Goal: Task Accomplishment & Management: Manage account settings

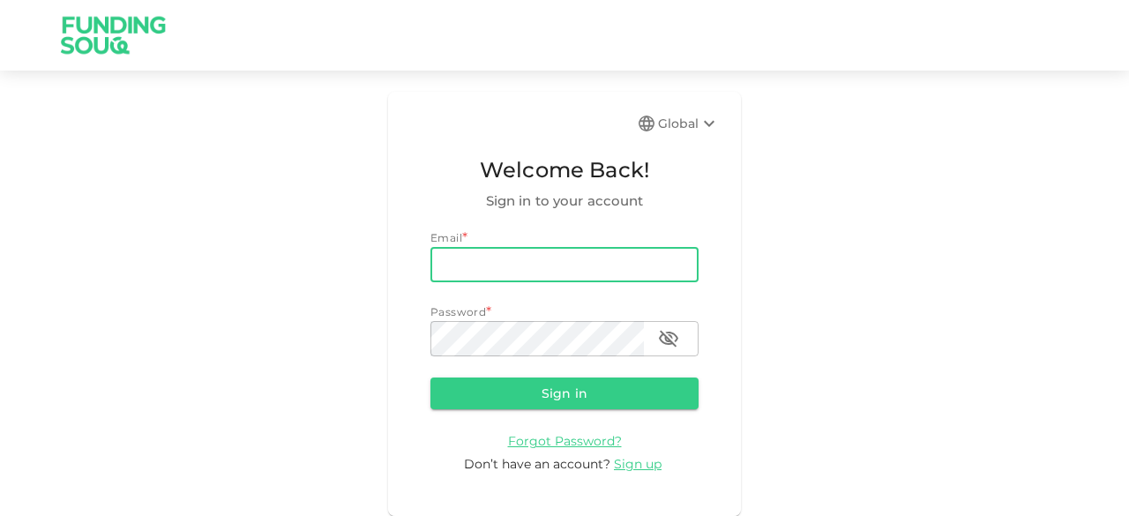
click at [463, 262] on input "email" at bounding box center [564, 264] width 268 height 35
type input "salemalkalbani2@gmail.com"
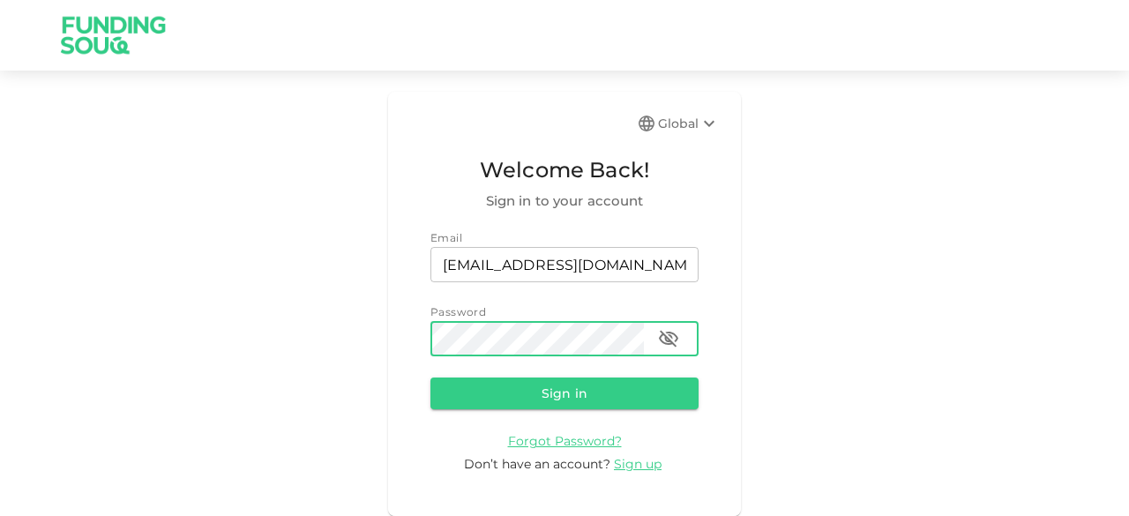
click at [430, 378] on button "Sign in" at bounding box center [564, 394] width 268 height 32
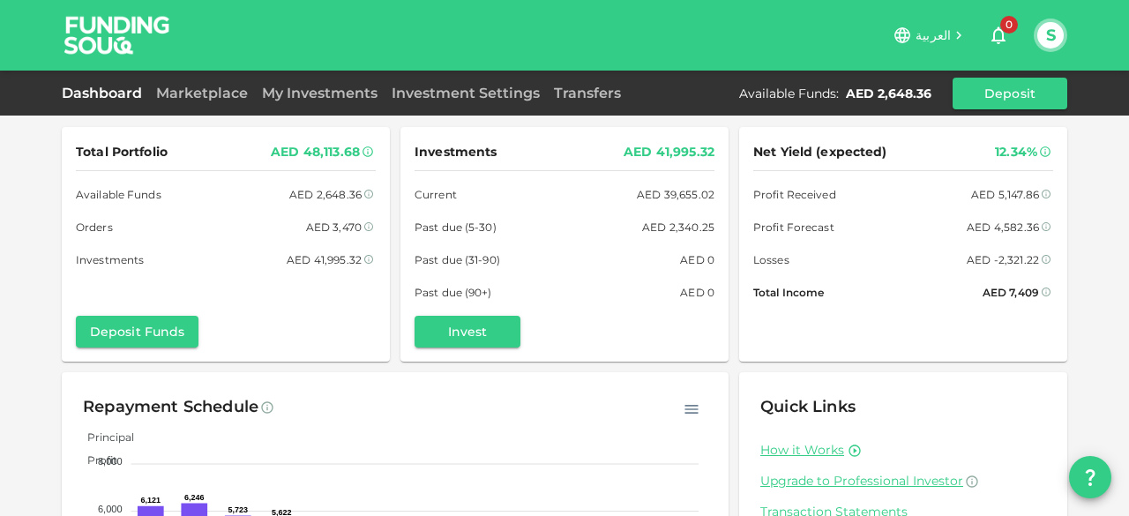
click at [946, 31] on span "العربية" at bounding box center [933, 35] width 35 height 16
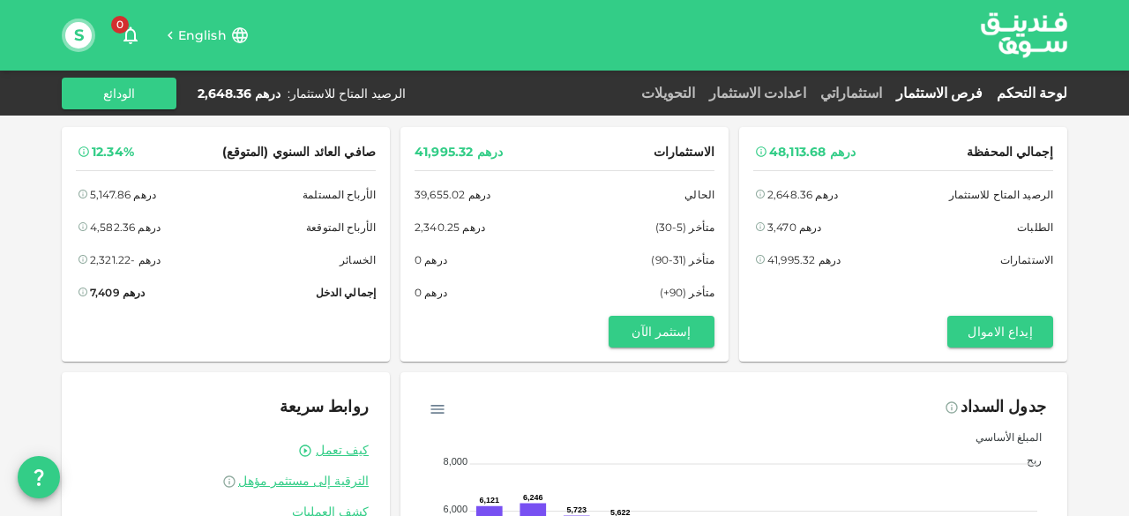
click at [968, 91] on link "فرص الاستثمار" at bounding box center [939, 93] width 101 height 17
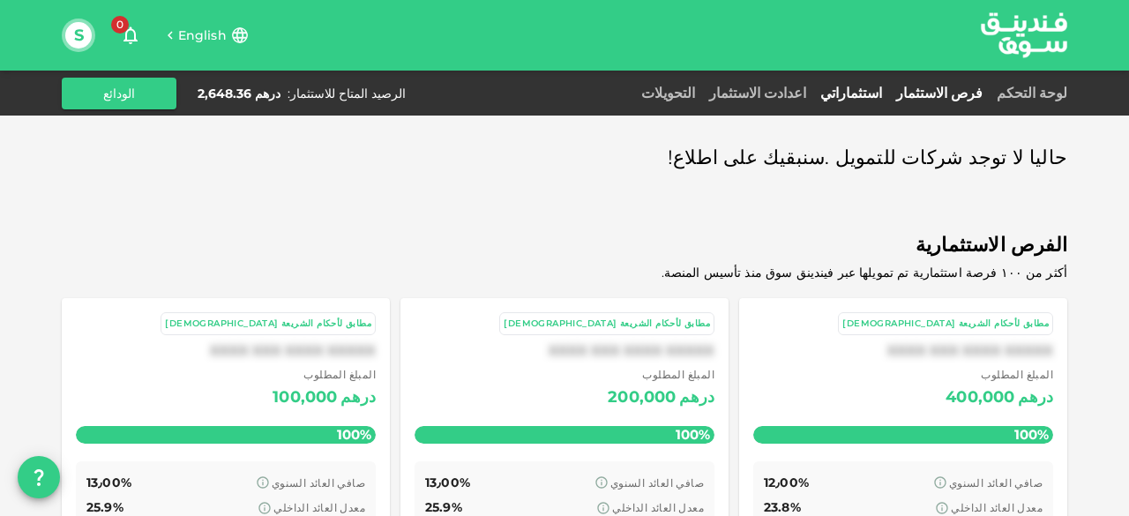
click at [886, 91] on link "استثماراتي" at bounding box center [851, 93] width 76 height 17
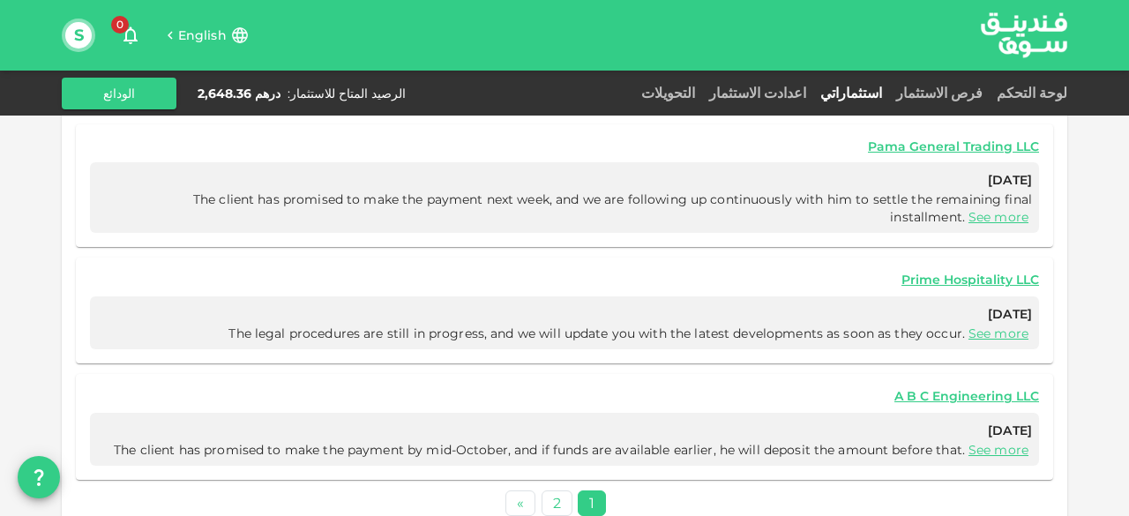
scroll to position [960, 0]
click at [559, 489] on link "2" at bounding box center [557, 502] width 31 height 26
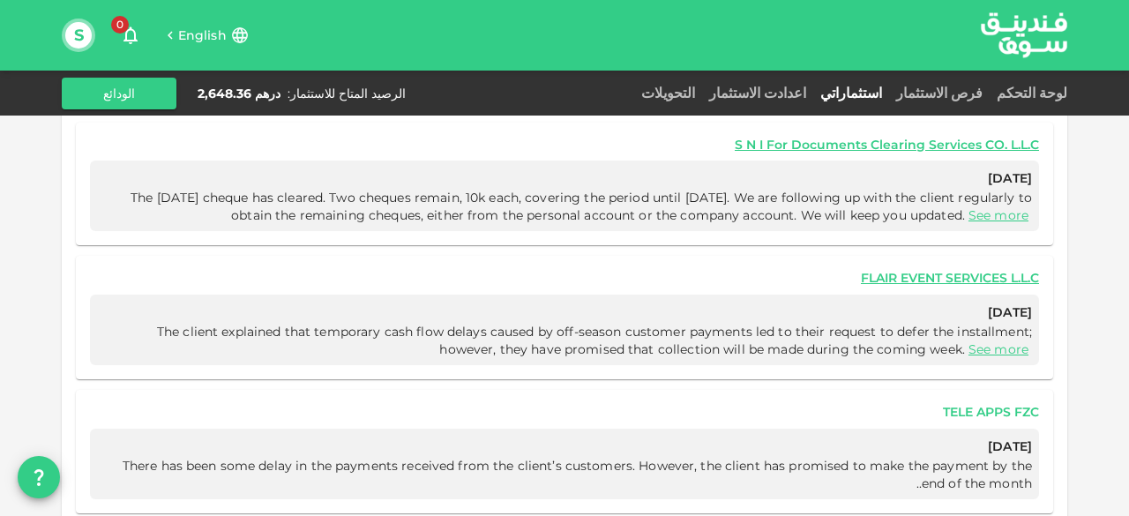
scroll to position [995, 0]
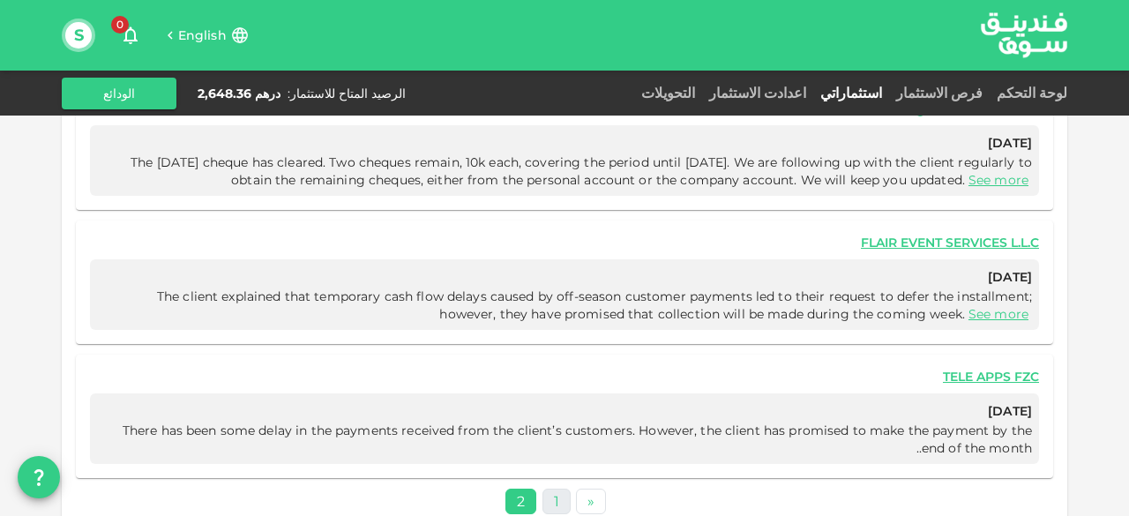
click at [567, 489] on link "1" at bounding box center [556, 502] width 28 height 26
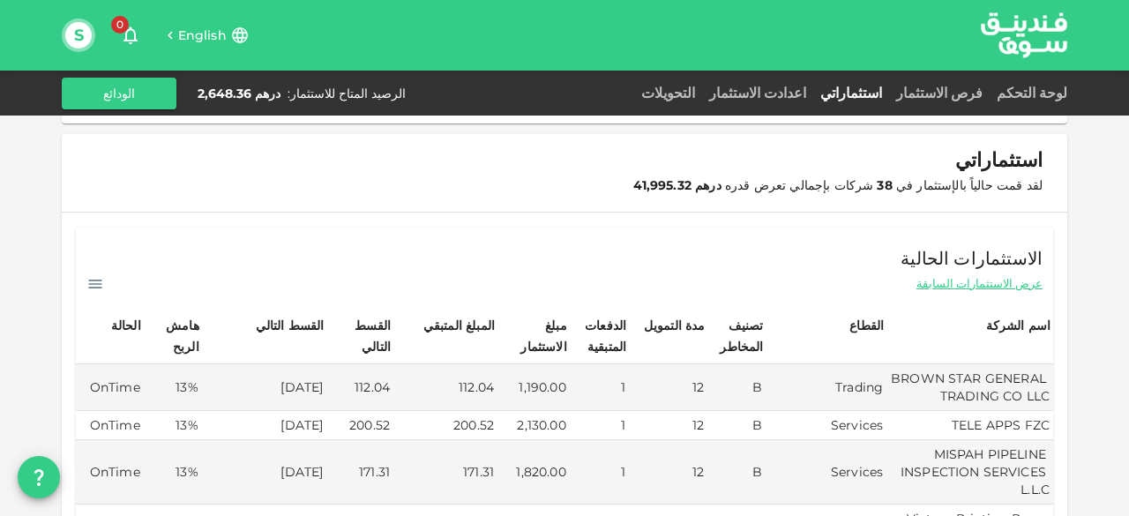
scroll to position [166, 0]
